Goal: Communication & Community: Answer question/provide support

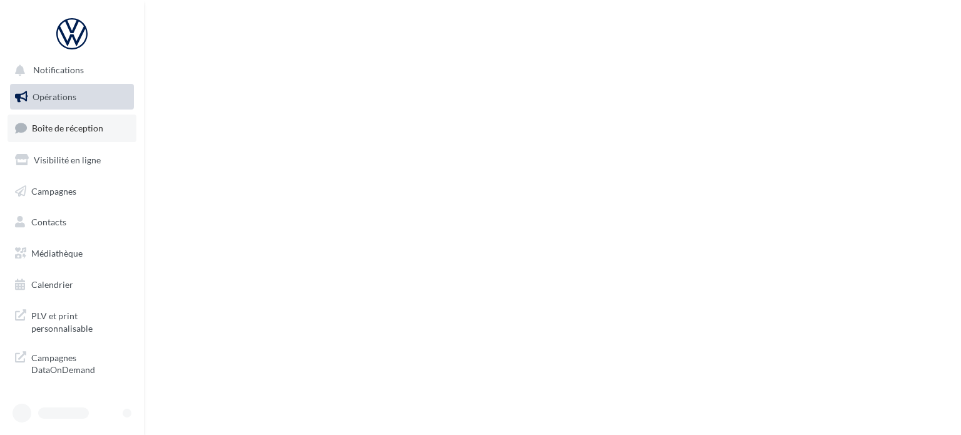
click at [48, 132] on span "Boîte de réception" at bounding box center [67, 128] width 71 height 11
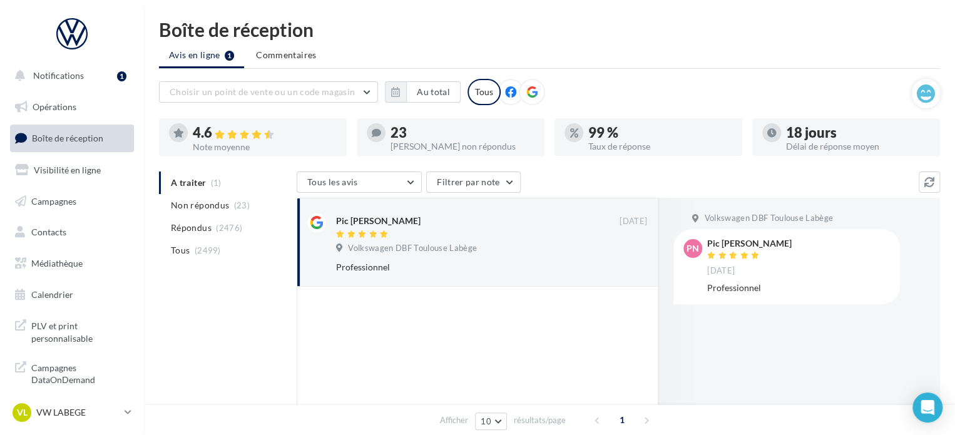
scroll to position [218, 0]
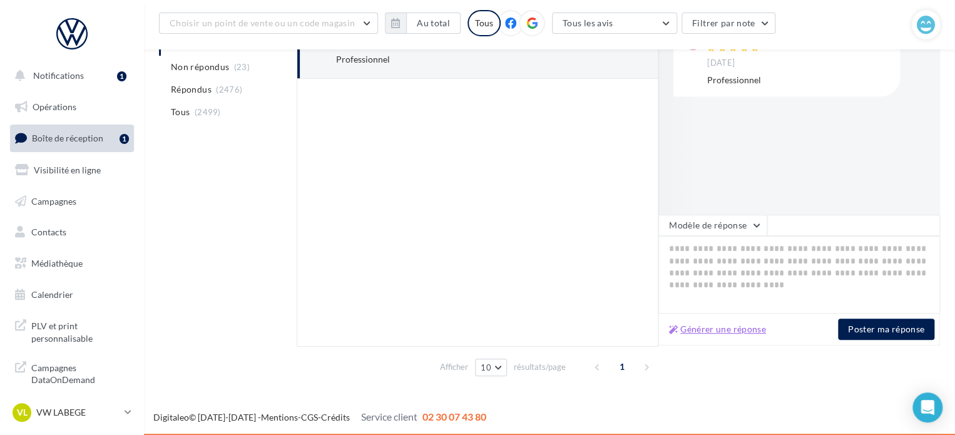
click at [750, 334] on button "Générer une réponse" at bounding box center [717, 329] width 107 height 15
type textarea "**********"
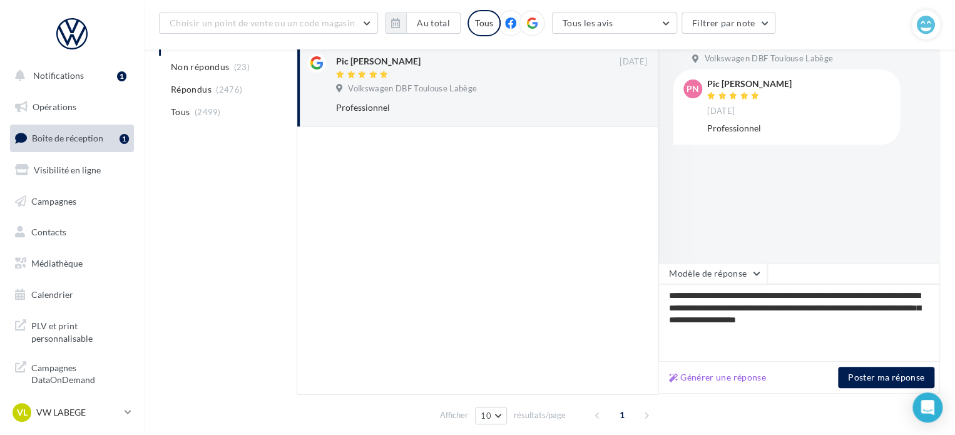
scroll to position [168, 0]
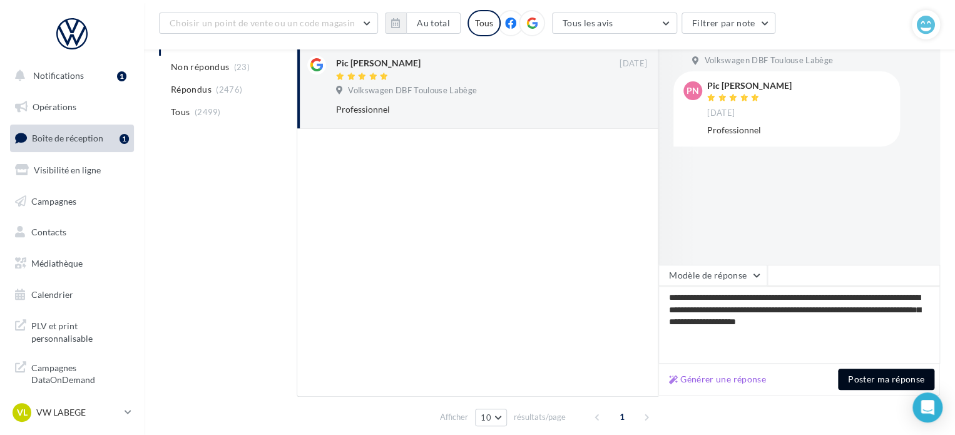
click at [869, 382] on button "Poster ma réponse" at bounding box center [886, 379] width 96 height 21
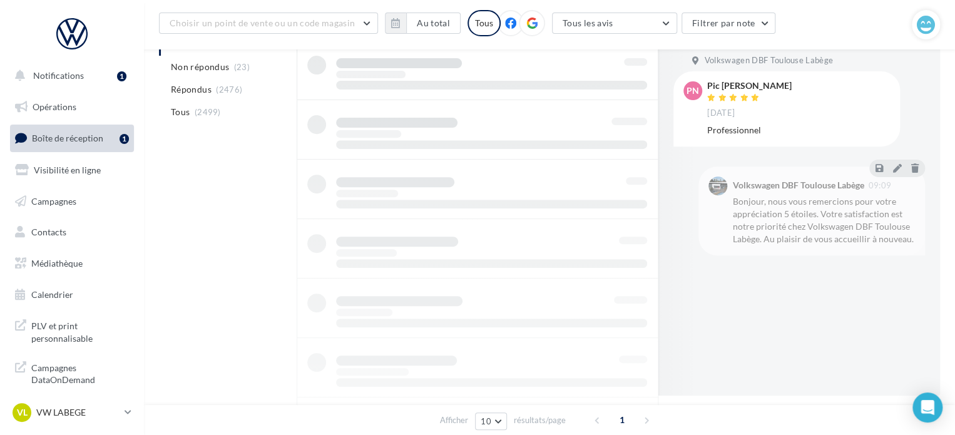
scroll to position [96, 0]
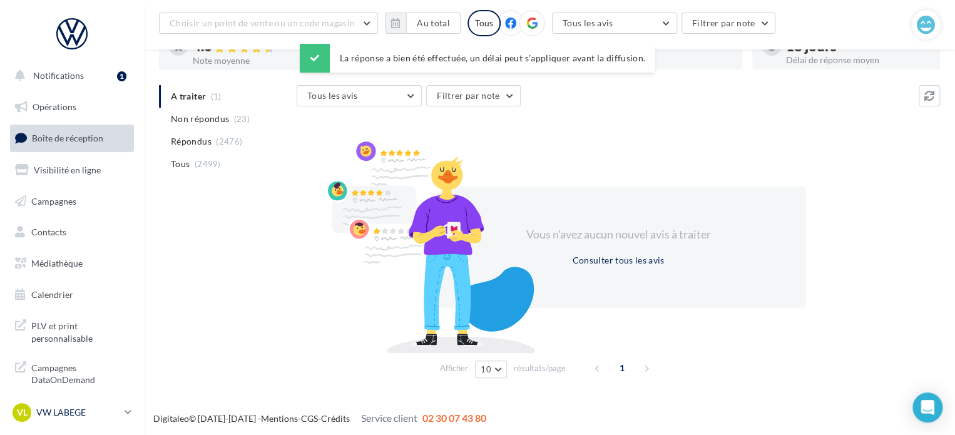
click at [79, 410] on p "VW LABEGE" at bounding box center [77, 412] width 83 height 13
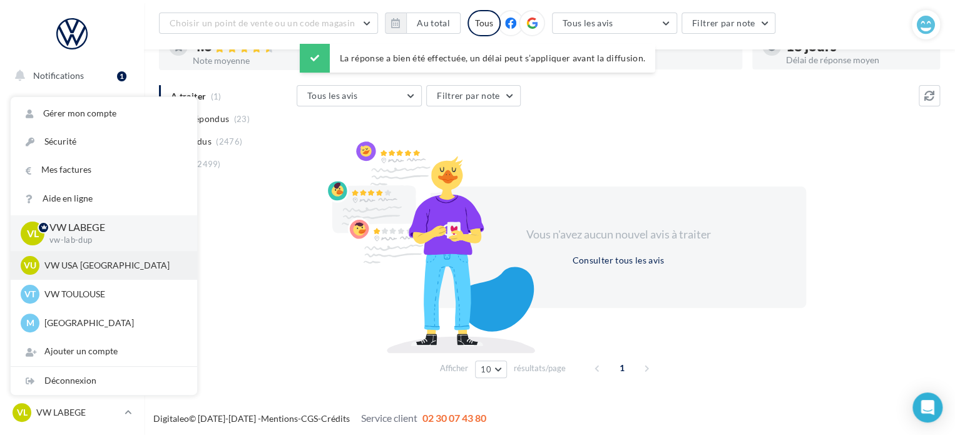
click at [101, 260] on p "VW USA [GEOGRAPHIC_DATA]" at bounding box center [113, 265] width 138 height 13
